Goal: Information Seeking & Learning: Learn about a topic

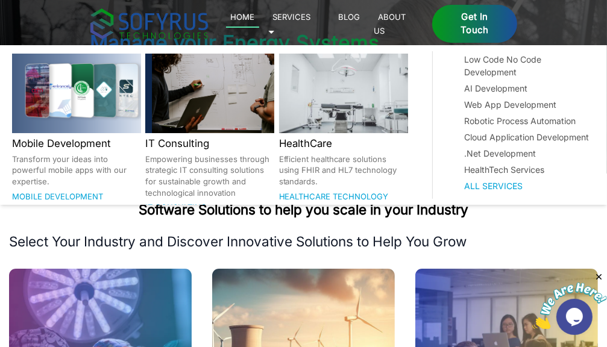
click at [311, 20] on link "Services 🞃" at bounding box center [289, 24] width 43 height 28
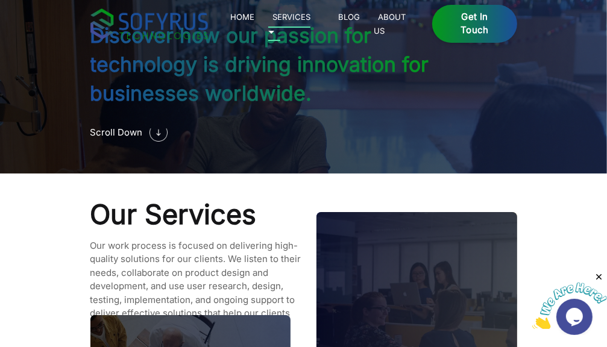
scroll to position [991, 0]
